Goal: Task Accomplishment & Management: Manage account settings

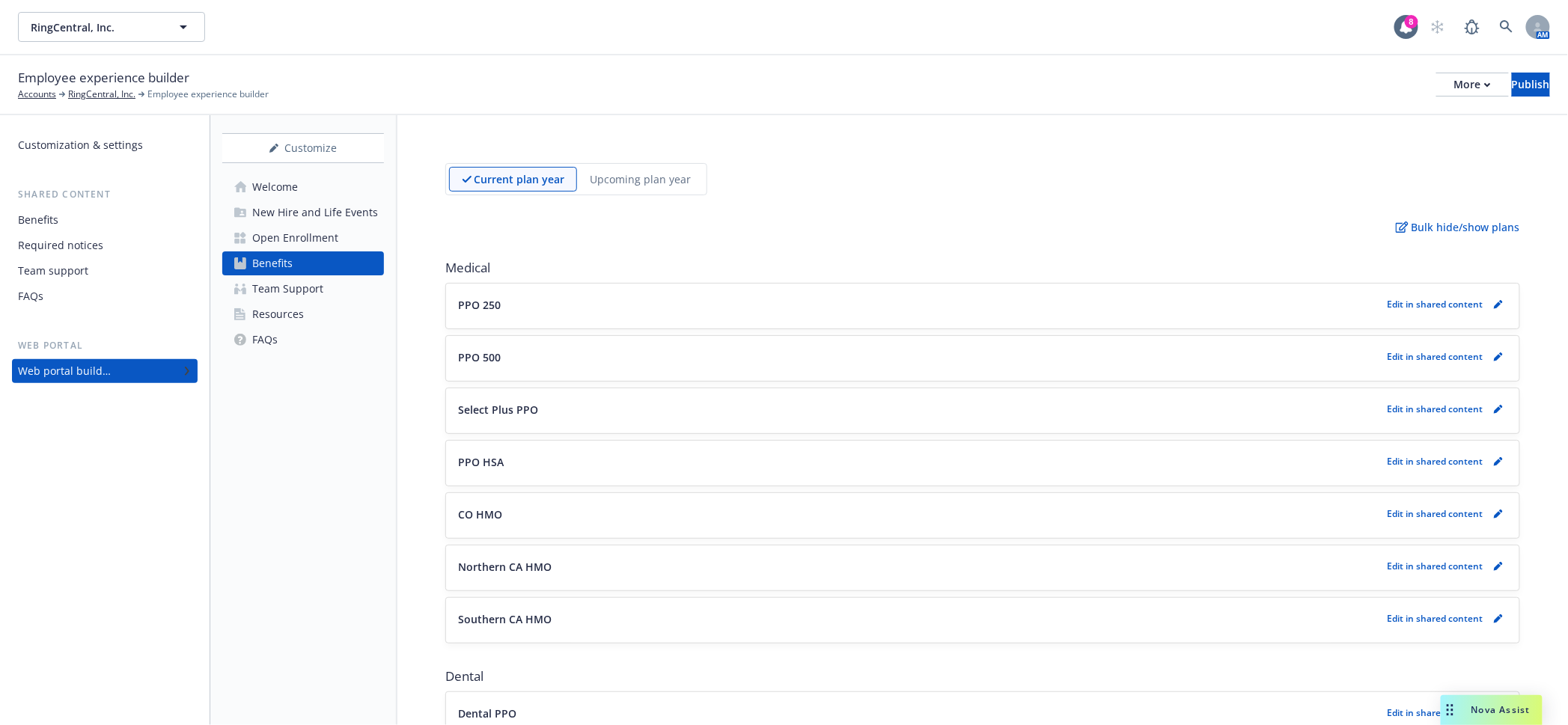
scroll to position [1784, 0]
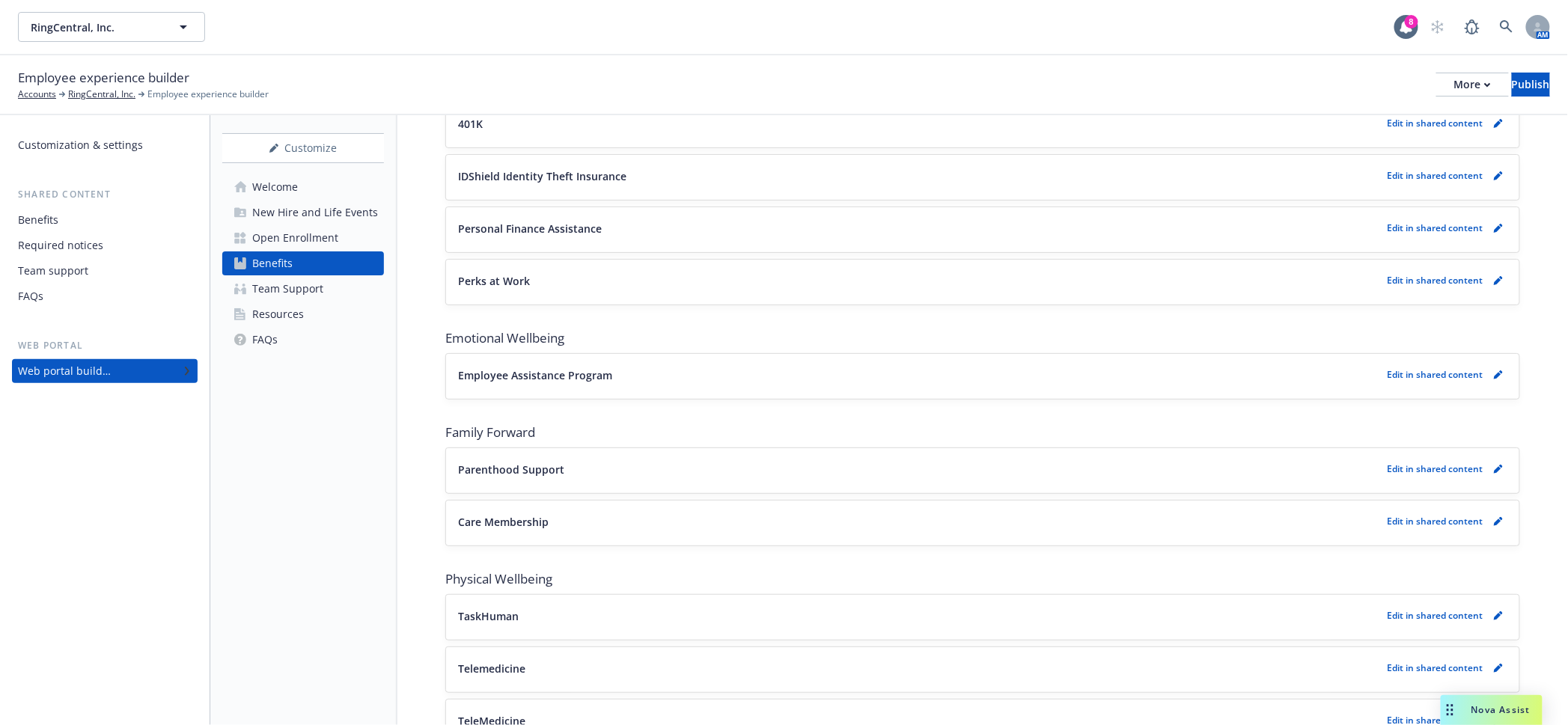
click at [318, 448] on div "Customize Welcome New Hire and Life Events Open Enrollment Benefits Team Suppor…" at bounding box center [303, 420] width 187 height 610
